Goal: Find specific page/section: Find specific page/section

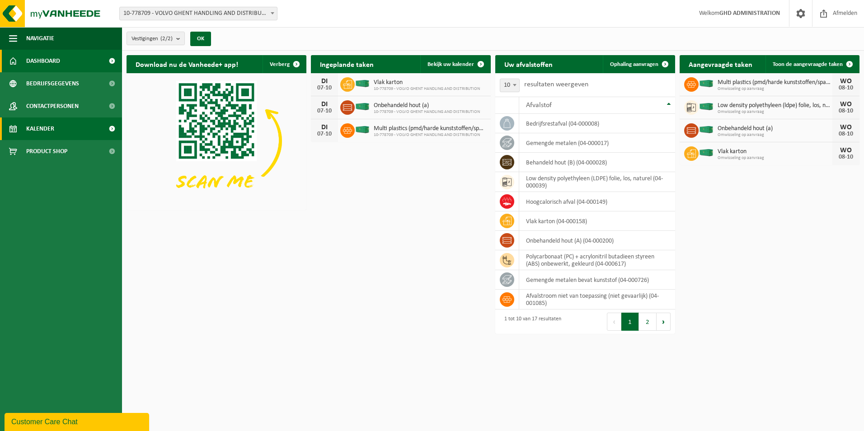
click at [21, 128] on link "Kalender" at bounding box center [61, 128] width 122 height 23
